Goal: Task Accomplishment & Management: Complete application form

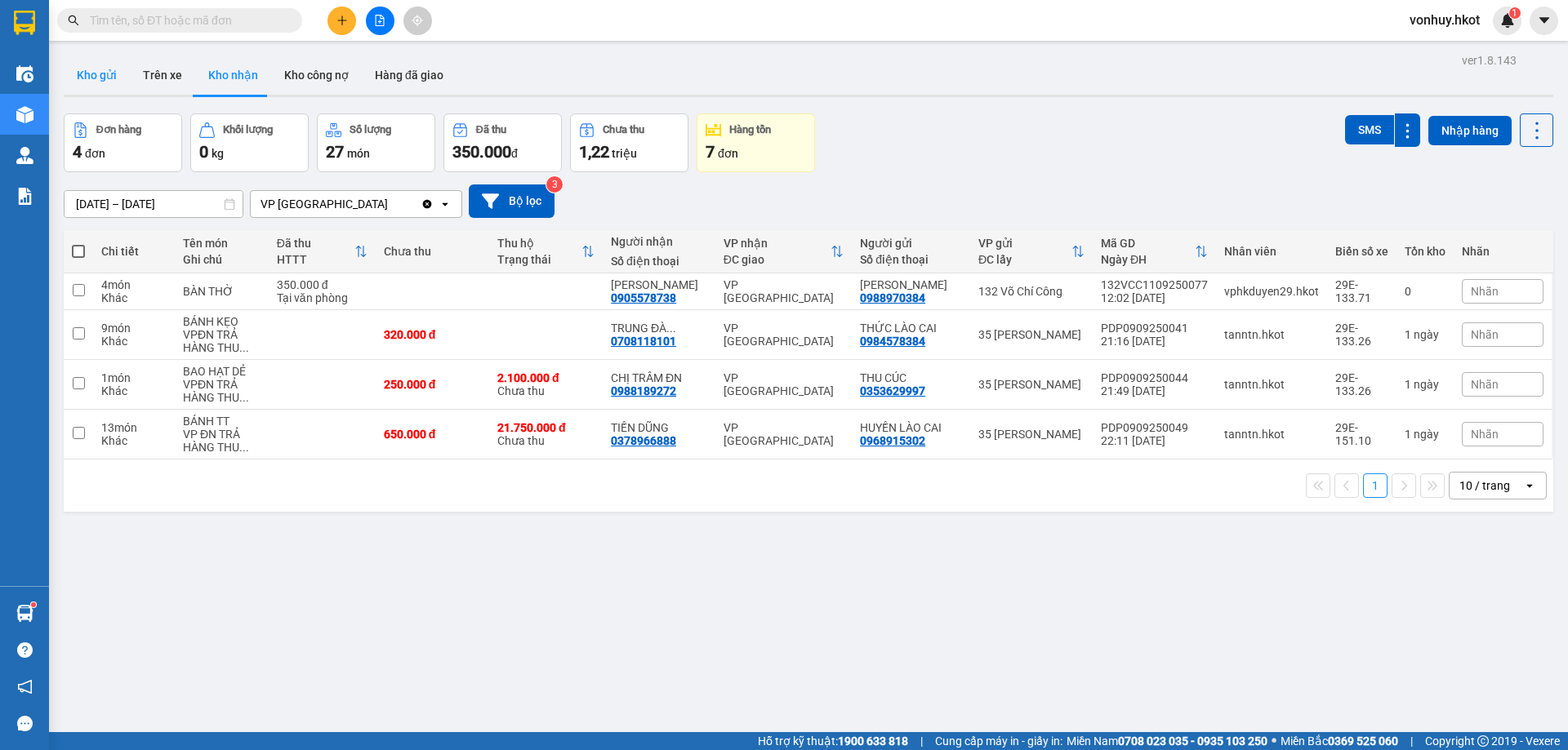
click at [104, 73] on button "Kho gửi" at bounding box center [97, 74] width 66 height 39
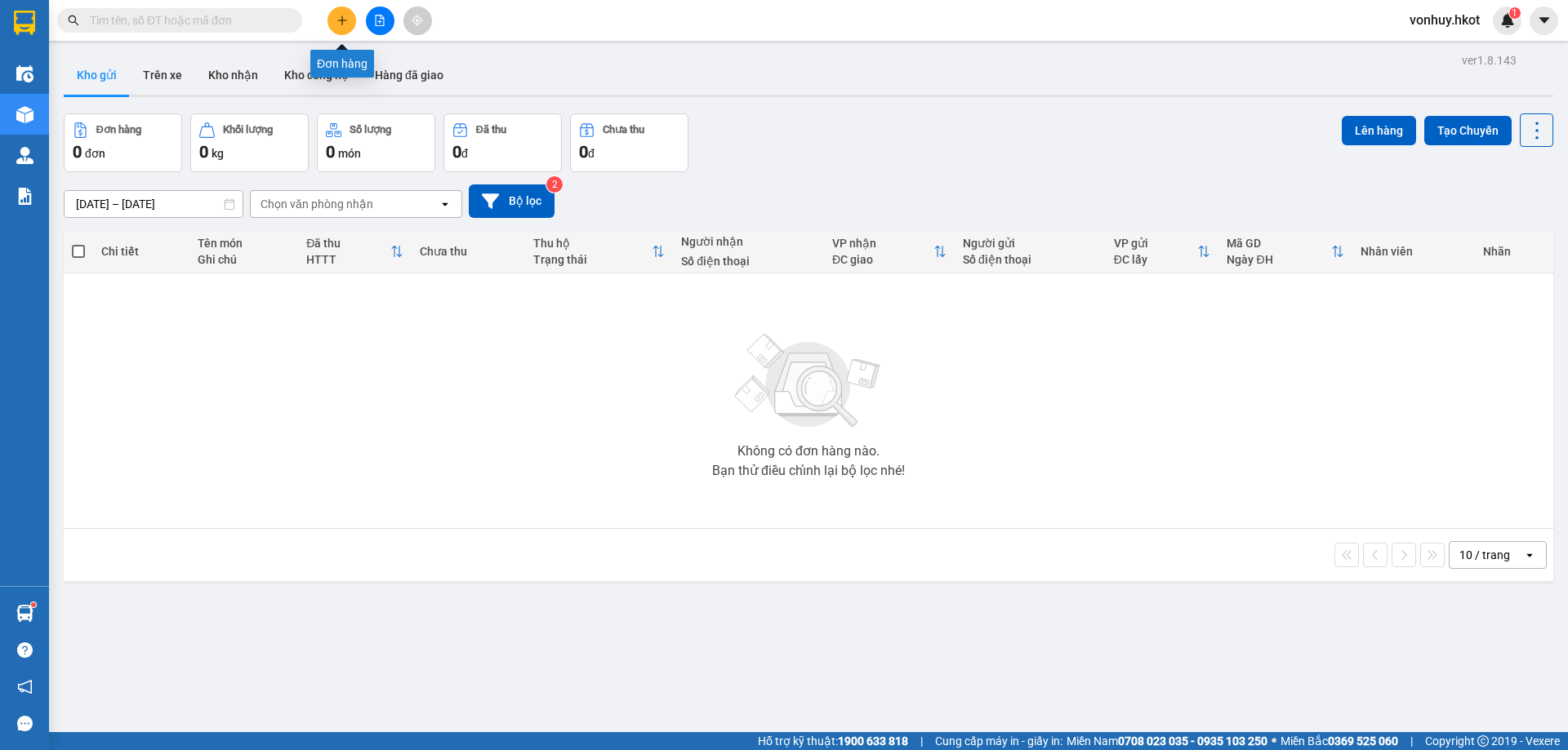
click at [337, 21] on icon "plus" at bounding box center [342, 20] width 11 height 11
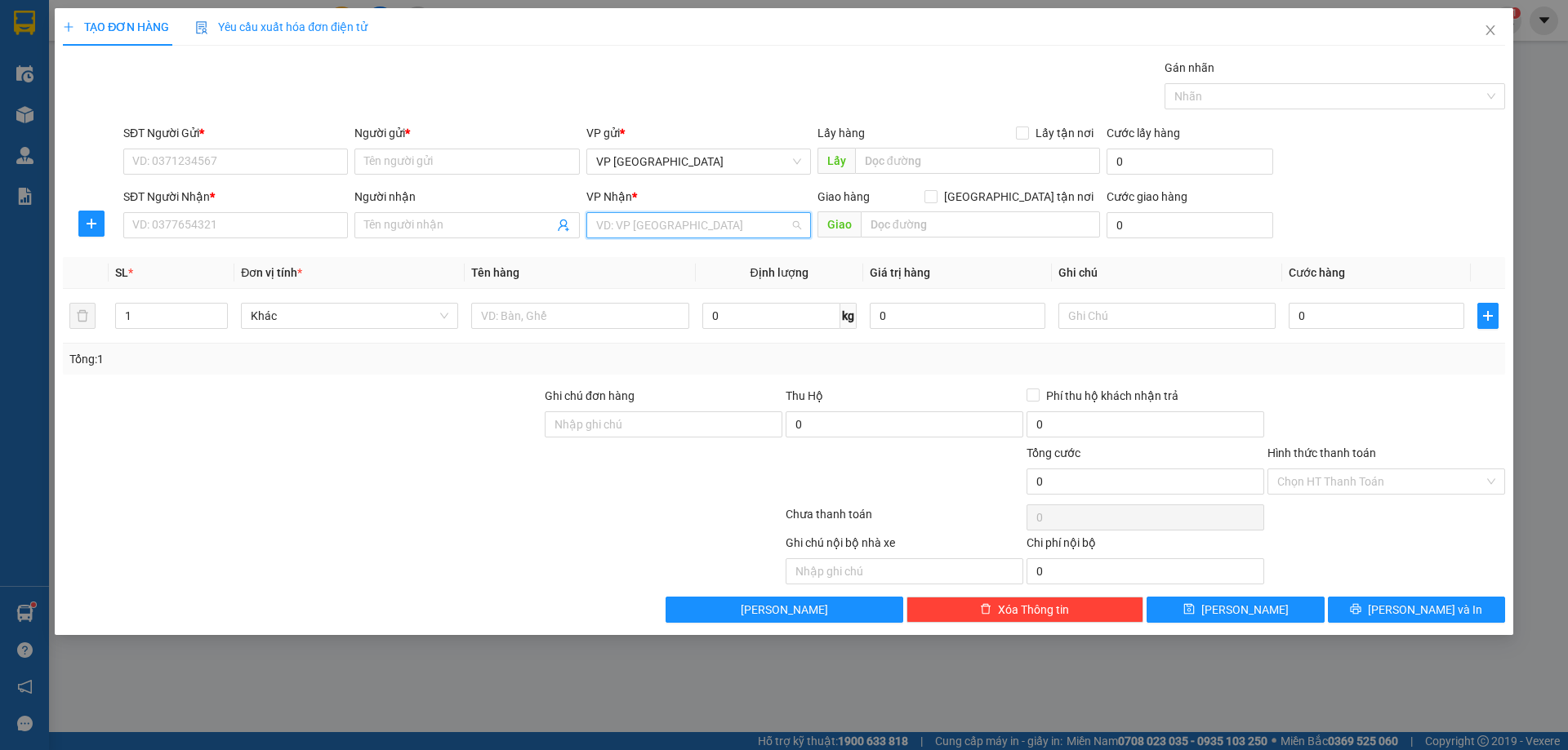
click at [659, 227] on input "search" at bounding box center [693, 226] width 193 height 24
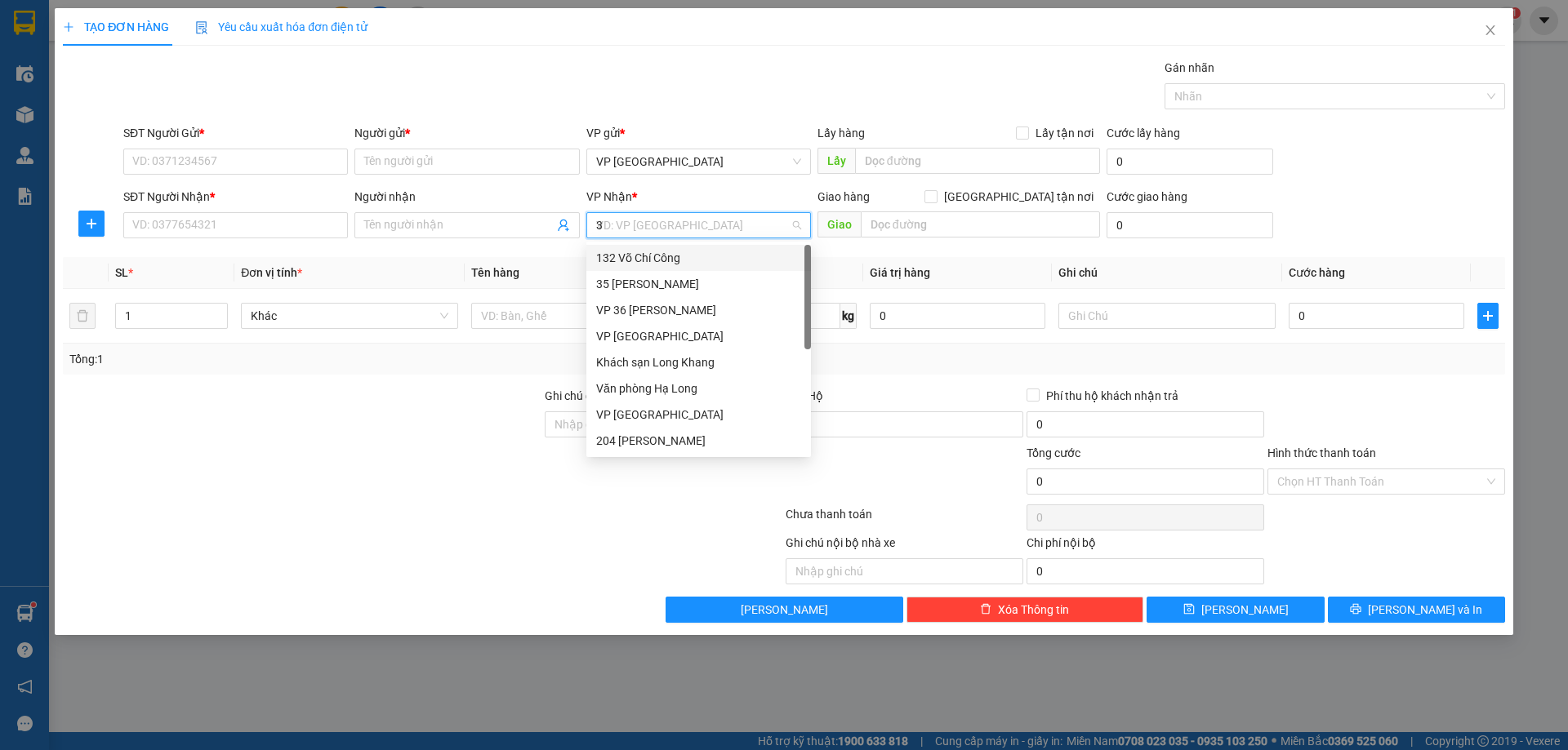
type input "36"
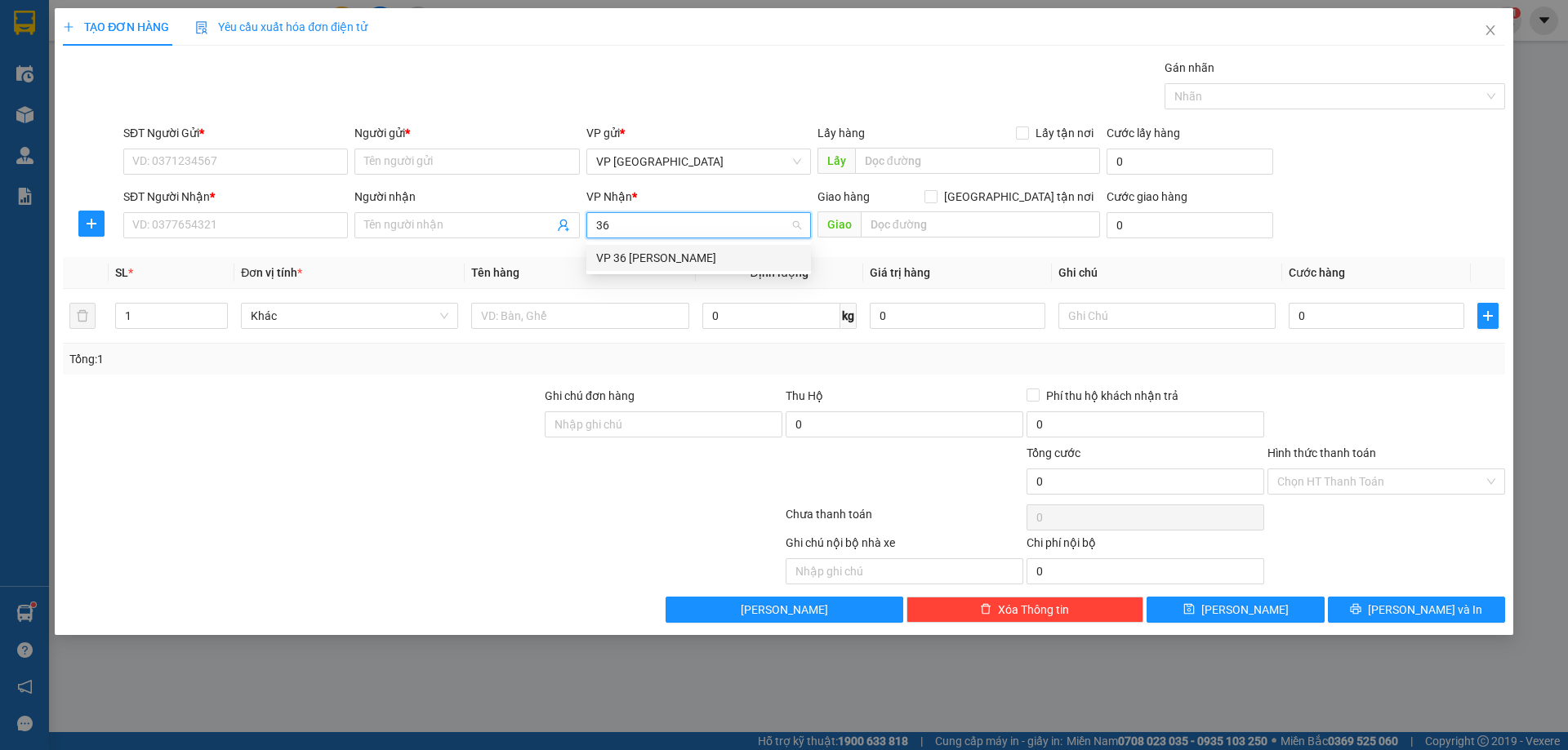
click at [643, 262] on div "VP 36 [PERSON_NAME]" at bounding box center [699, 258] width 205 height 18
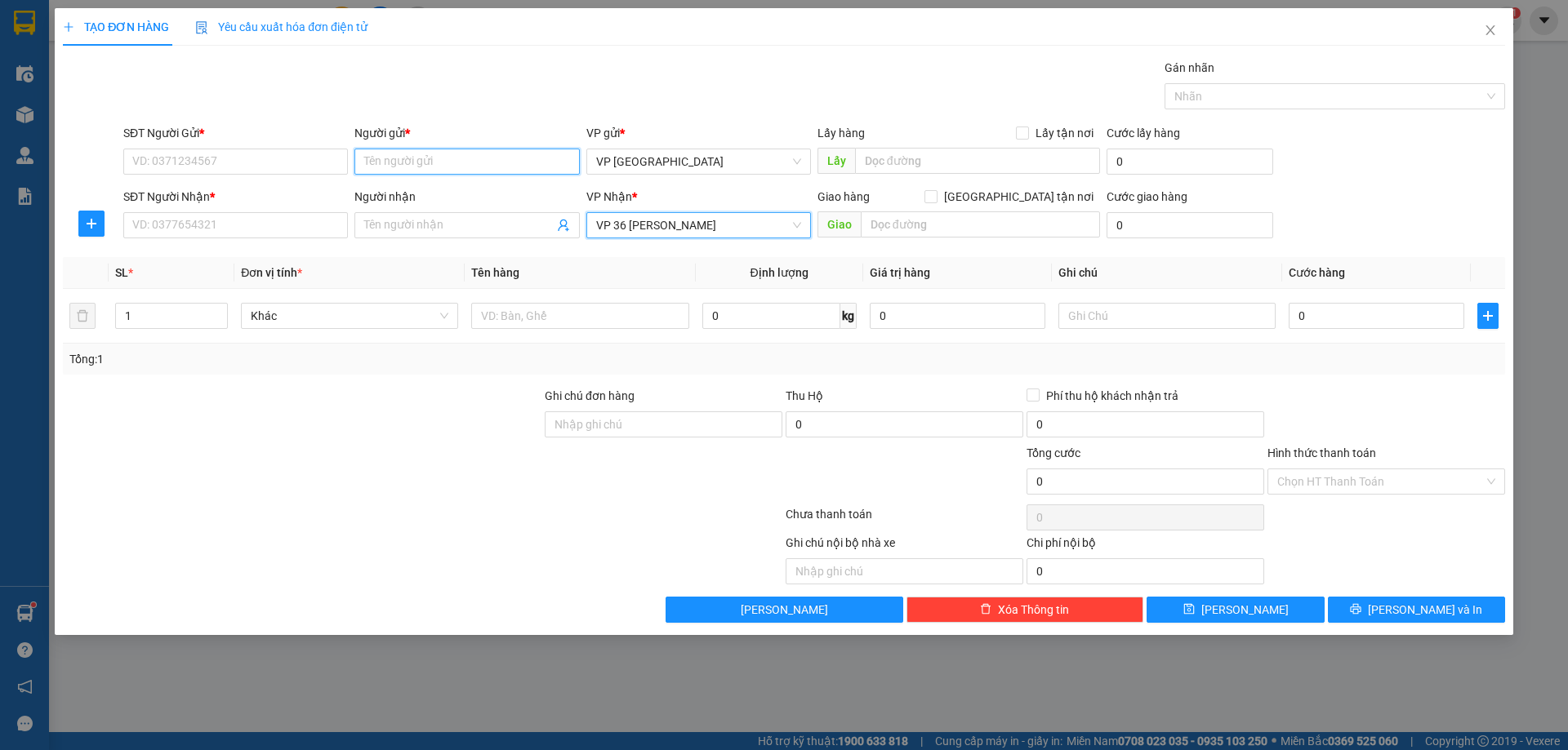
click at [425, 167] on input "Người gửi *" at bounding box center [466, 162] width 225 height 26
type input "Chủ"
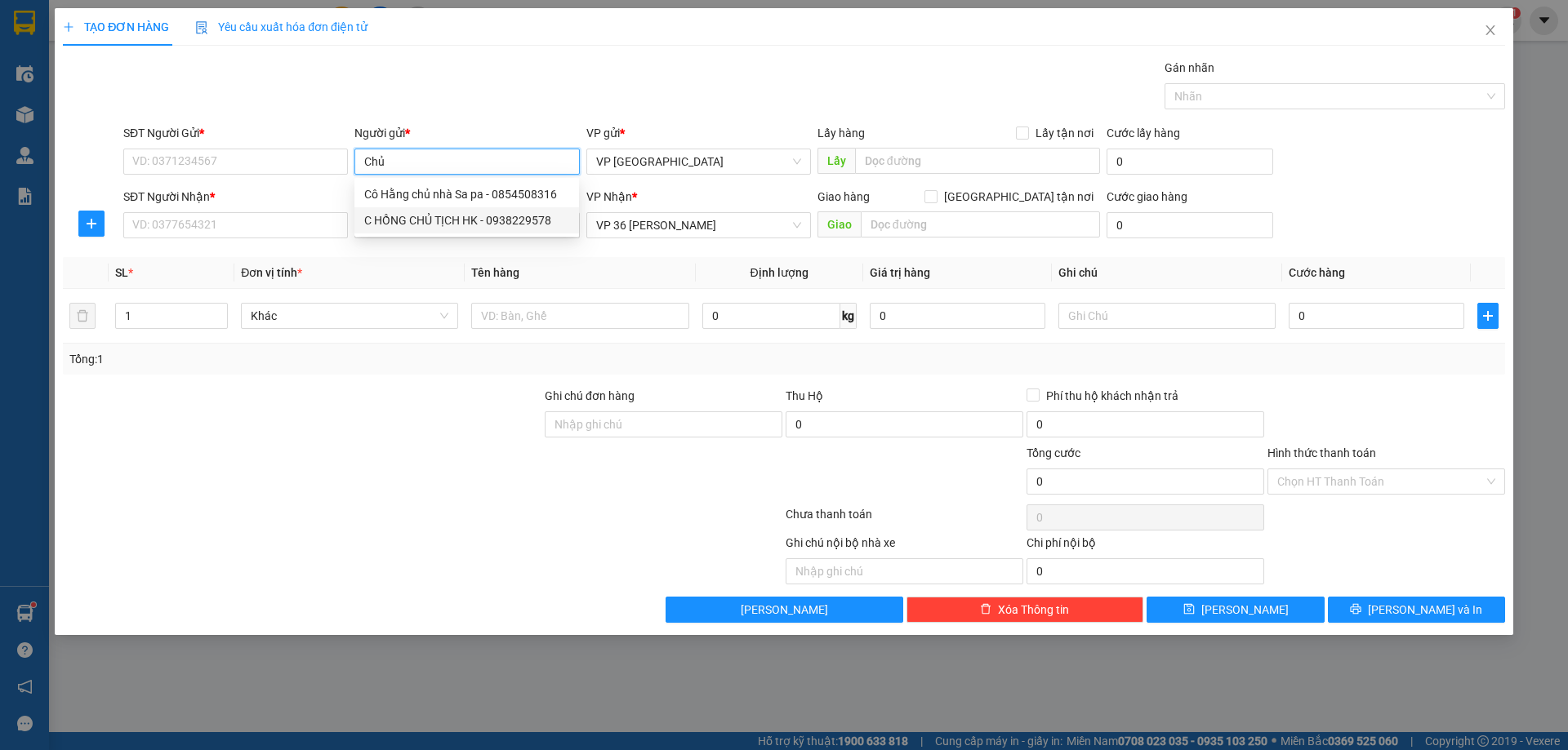
click at [437, 212] on div "C HỒNG CHỦ TỊCH HK - 0938229578" at bounding box center [466, 220] width 205 height 18
type input "0938229578"
type input "C HỒNG CHỦ TỊCH HK"
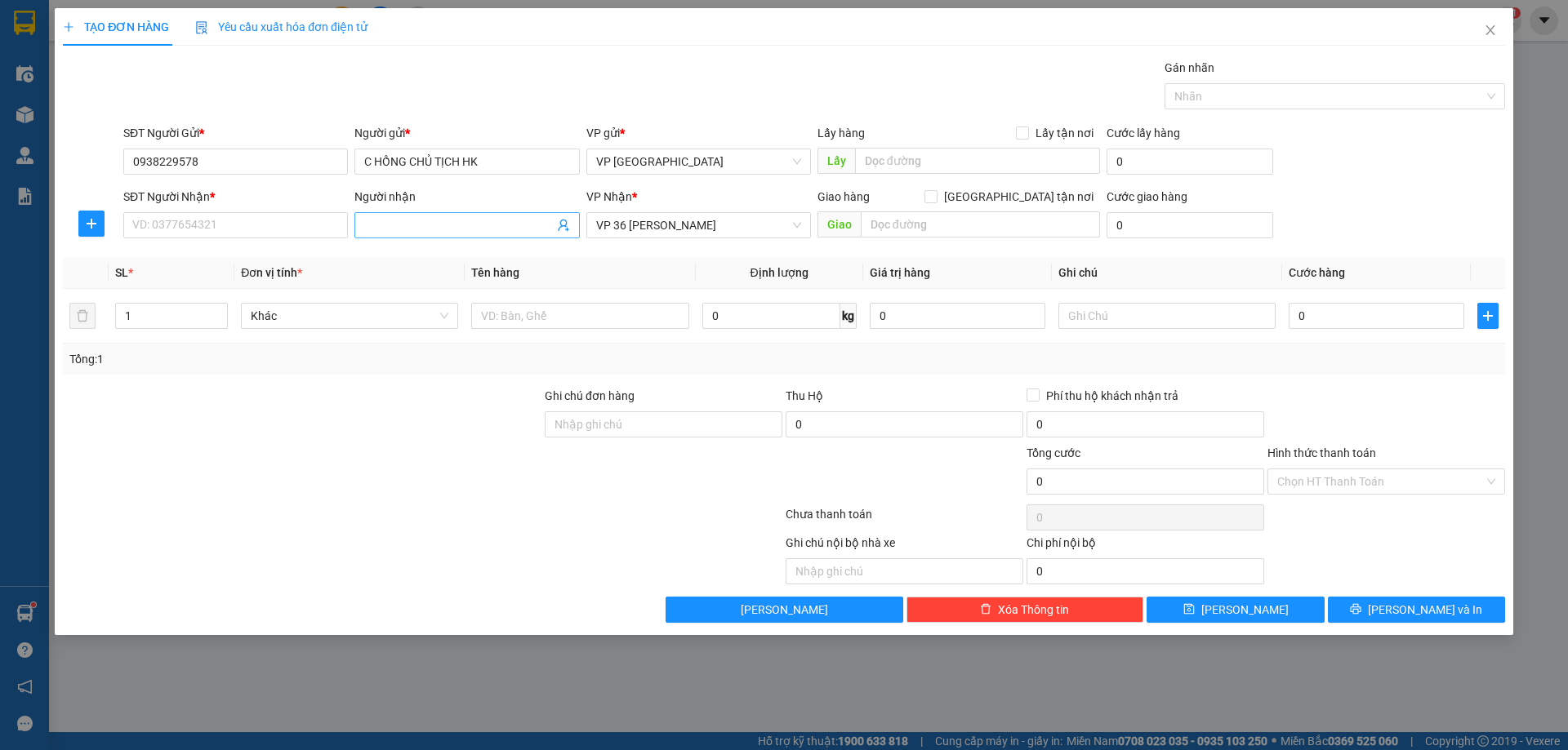
click at [436, 221] on input "Người nhận" at bounding box center [458, 225] width 189 height 18
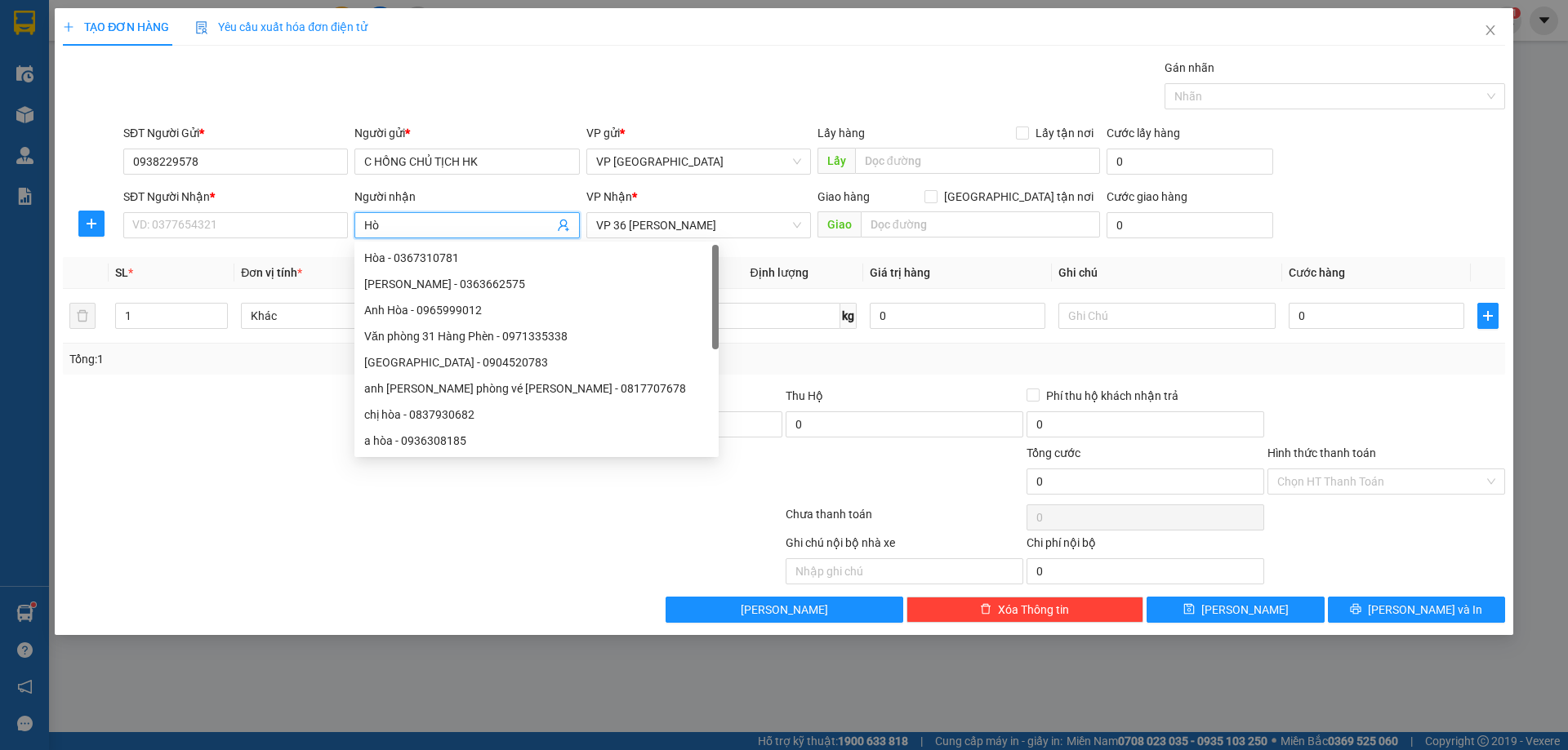
type input "H"
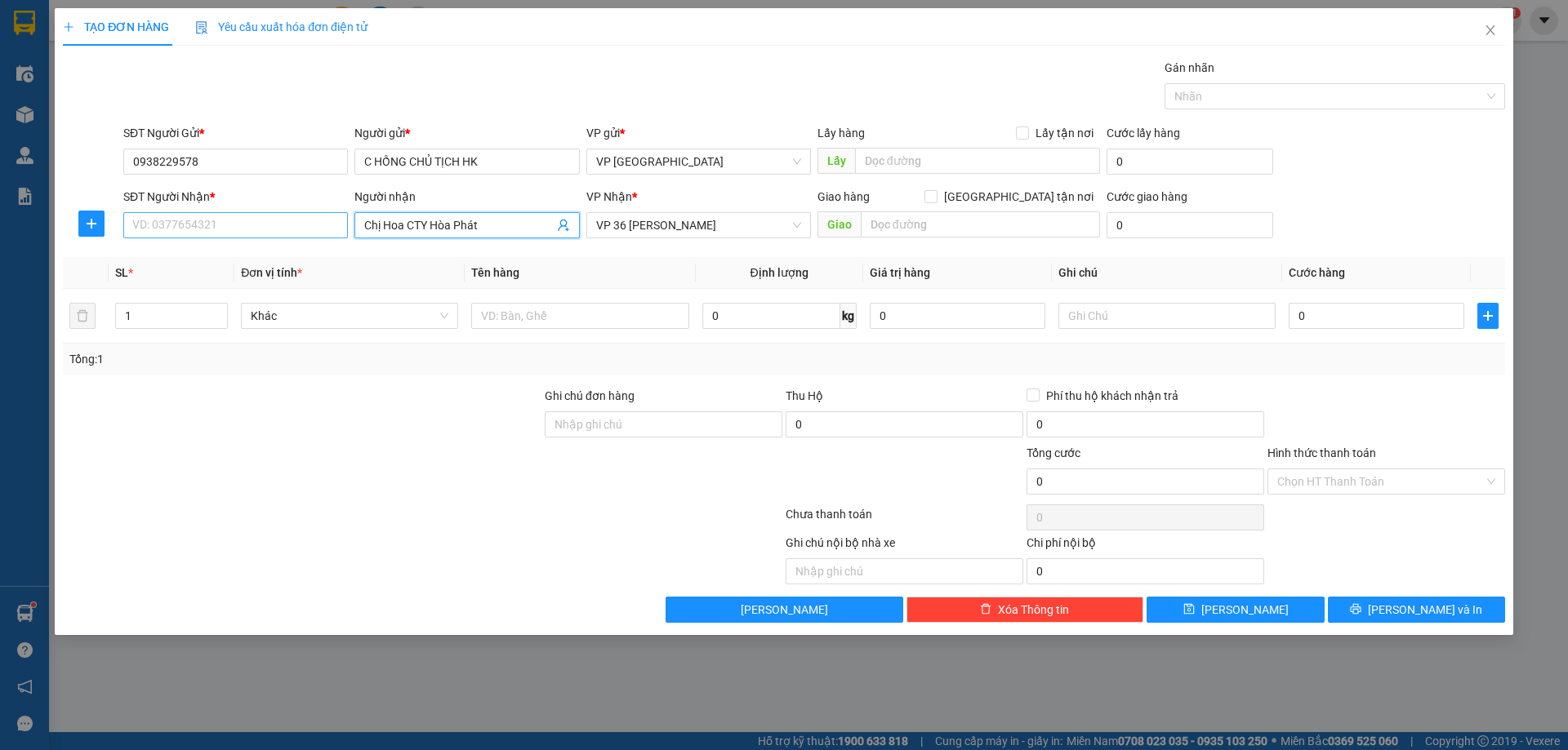
type input "Chị Hoa CTY Hòa Phát"
click at [245, 219] on input "SĐT Người Nhận *" at bounding box center [235, 226] width 225 height 26
type input "0986812939"
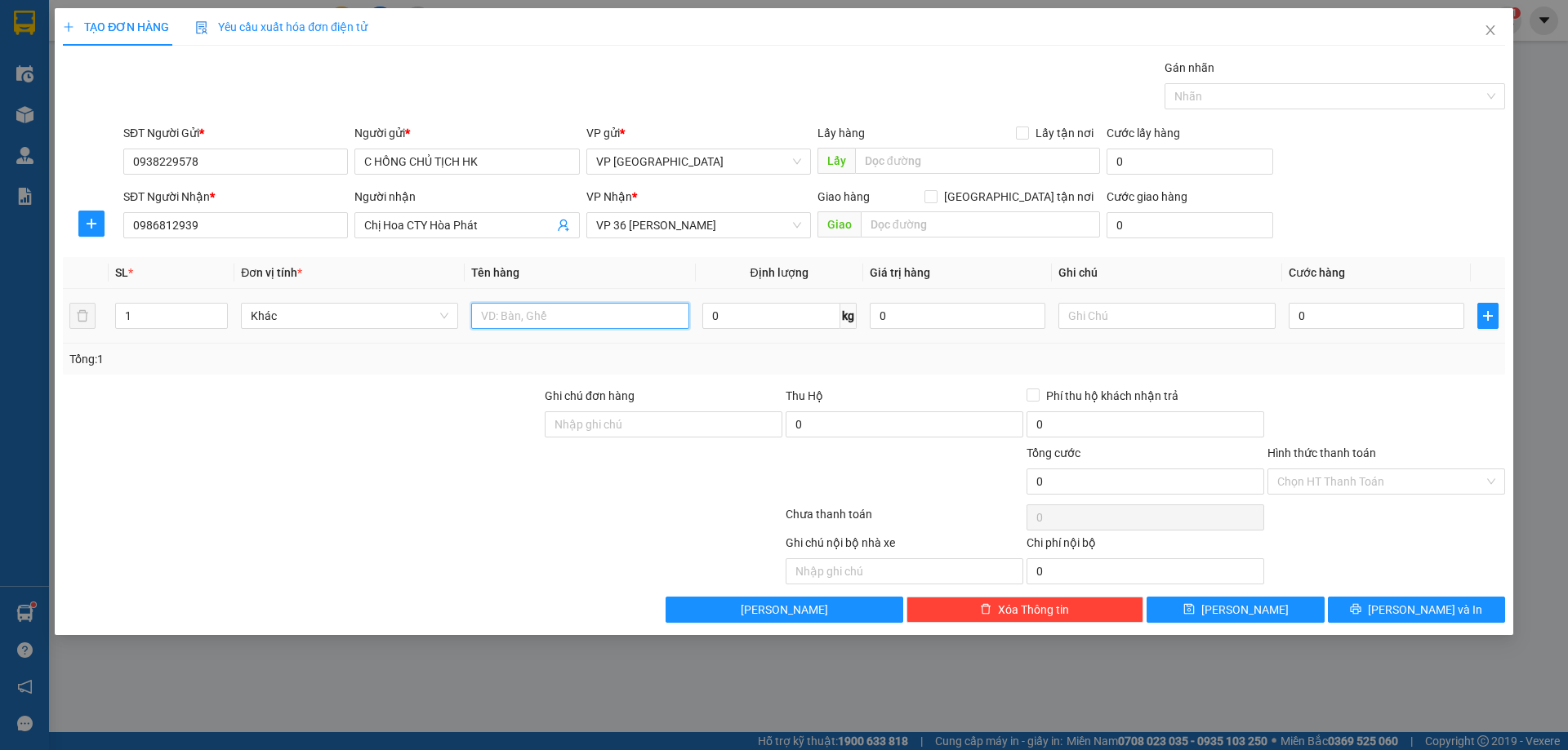
click at [565, 319] on input "text" at bounding box center [580, 316] width 217 height 26
type input "Hồ sơ"
click at [1348, 325] on input "0" at bounding box center [1376, 316] width 176 height 26
click at [1336, 476] on input "Hình thức thanh toán" at bounding box center [1380, 482] width 206 height 24
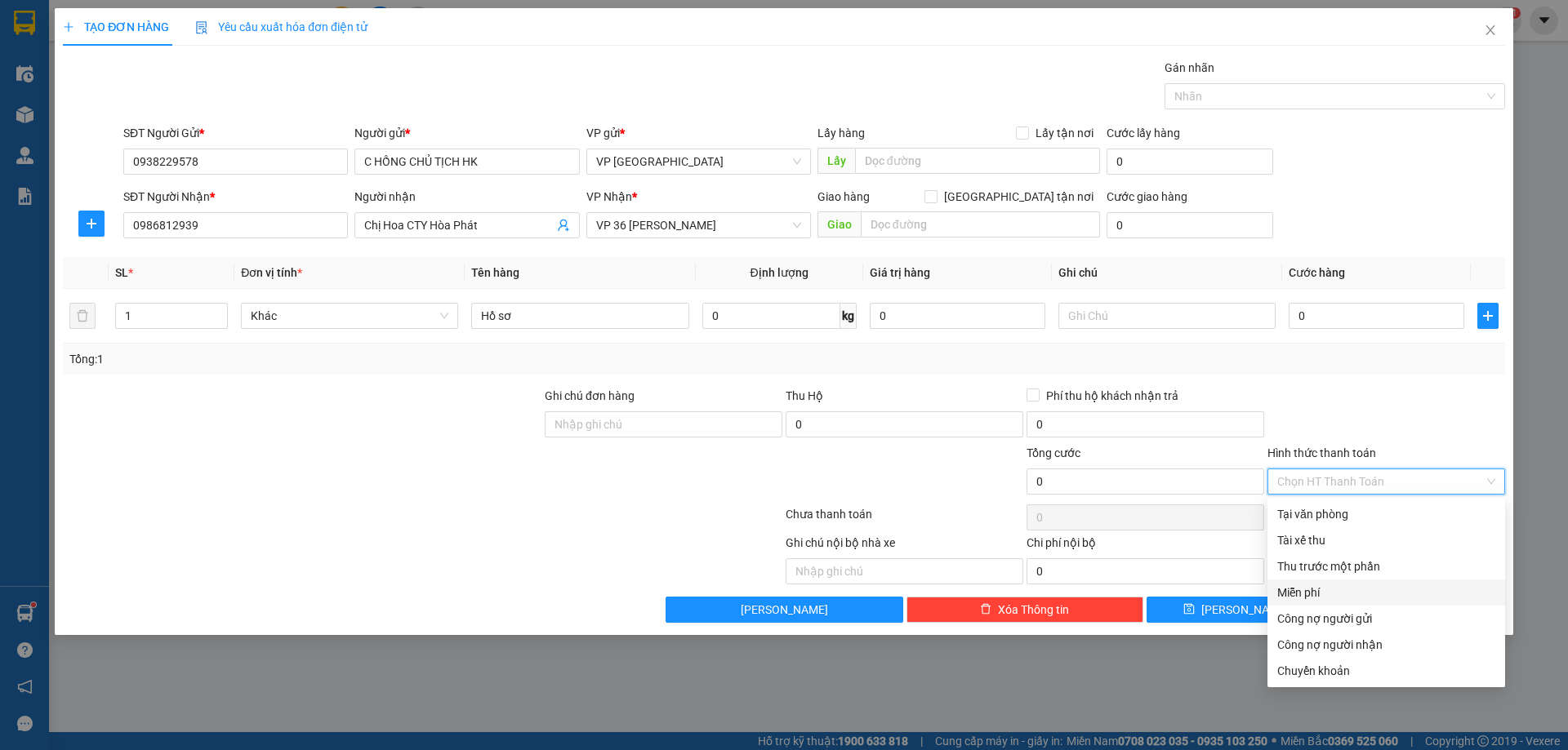
click at [1314, 589] on div "Miễn phí" at bounding box center [1385, 593] width 218 height 18
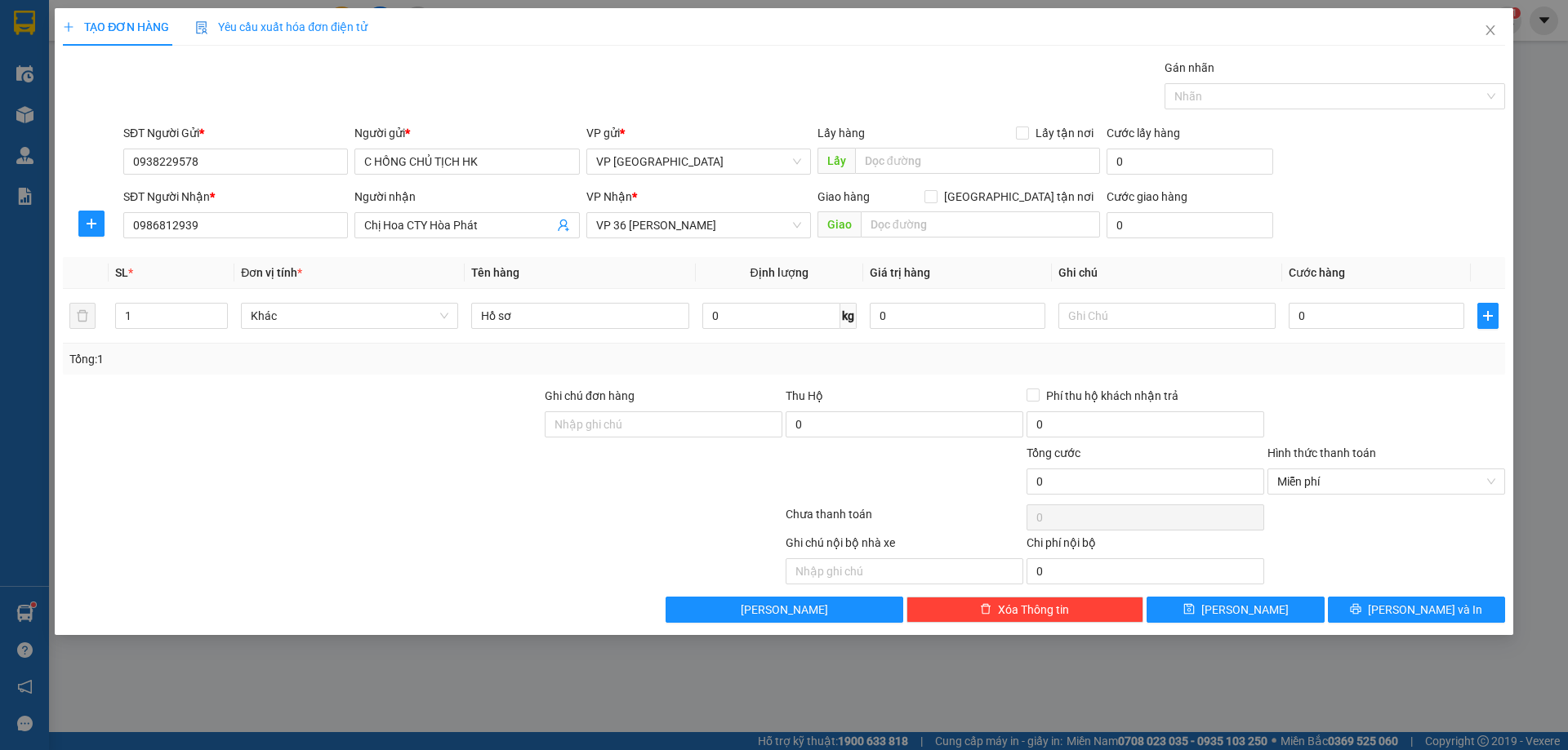
click at [1337, 545] on div "Ghi chú nội bộ nhà xe Chi phí nội bộ 0" at bounding box center [784, 559] width 1445 height 51
click at [1424, 615] on span "[PERSON_NAME] và In" at bounding box center [1425, 609] width 115 height 18
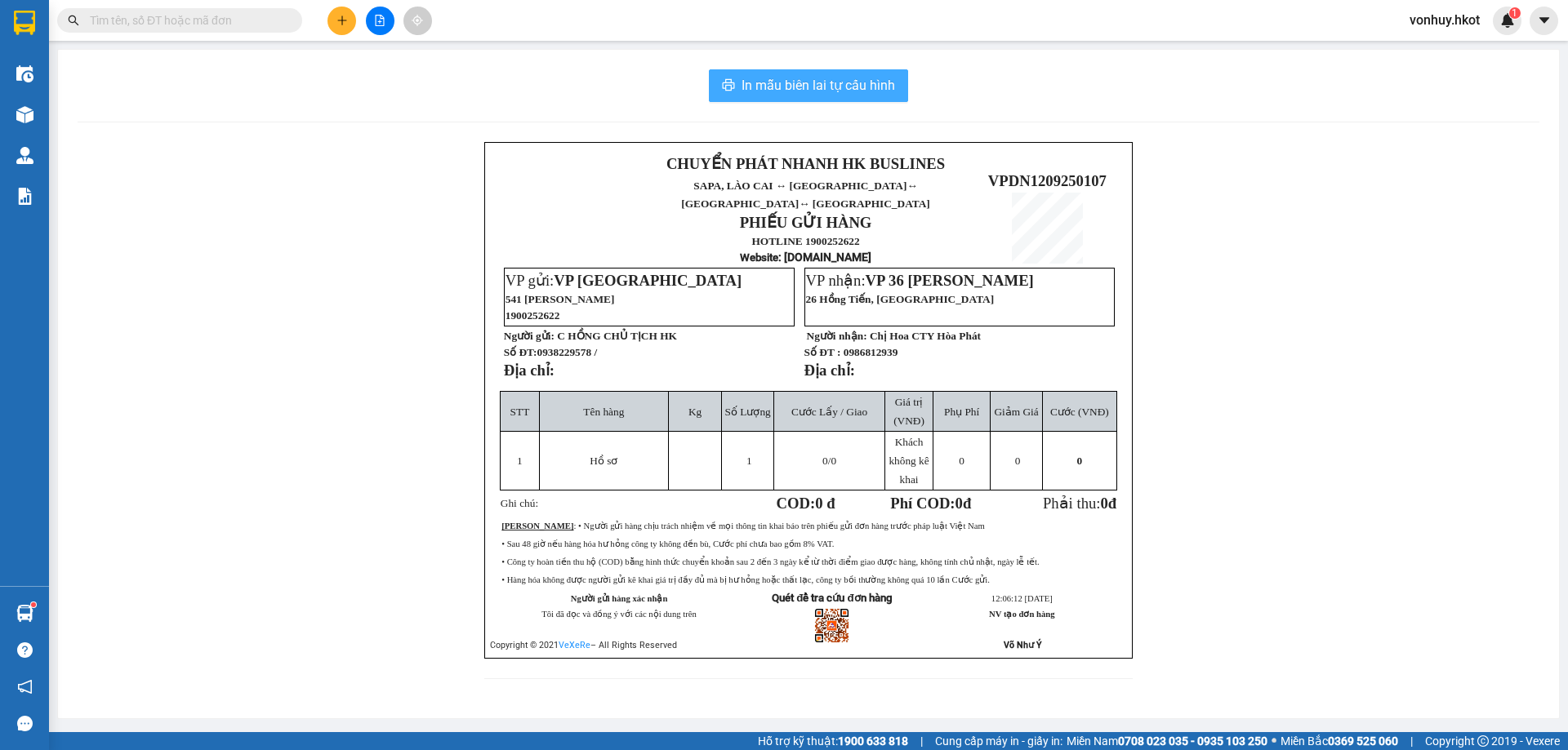
click at [804, 75] on span "In mẫu biên lai tự cấu hình" at bounding box center [819, 85] width 154 height 20
